Goal: Task Accomplishment & Management: Manage account settings

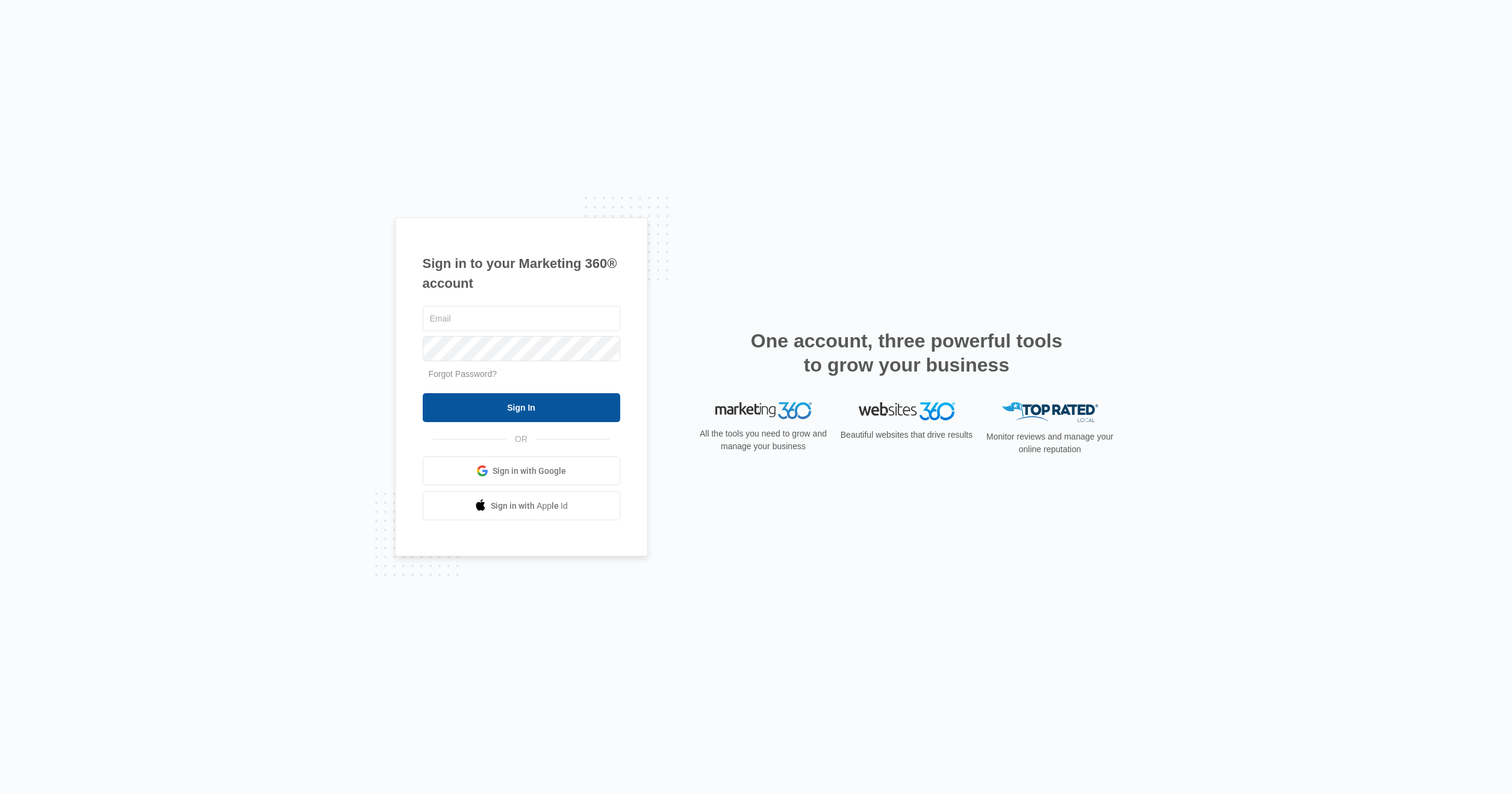
type input "[EMAIL_ADDRESS][DOMAIN_NAME]"
click at [534, 413] on input "Sign In" at bounding box center [521, 408] width 197 height 29
